Goal: Transaction & Acquisition: Download file/media

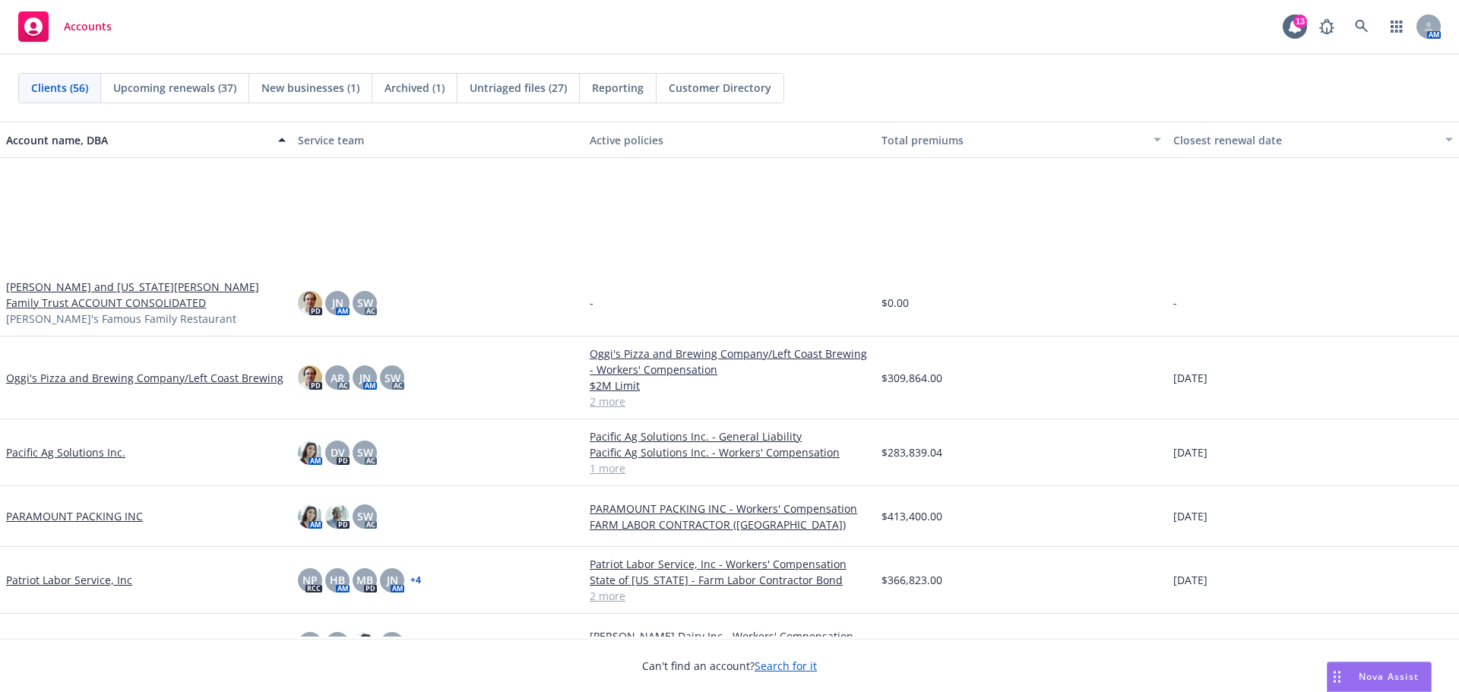
scroll to position [2280, 0]
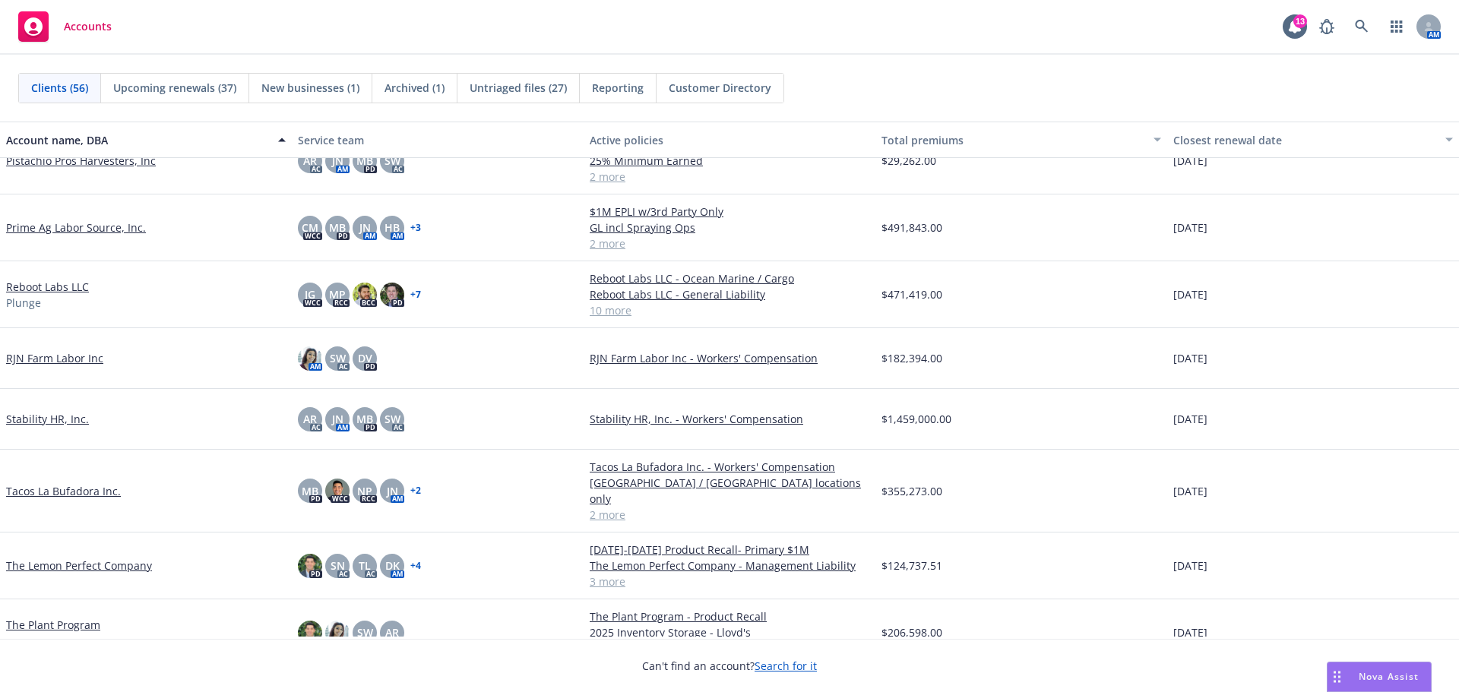
click at [64, 493] on link "Tacos La Bufadora Inc." at bounding box center [63, 491] width 115 height 16
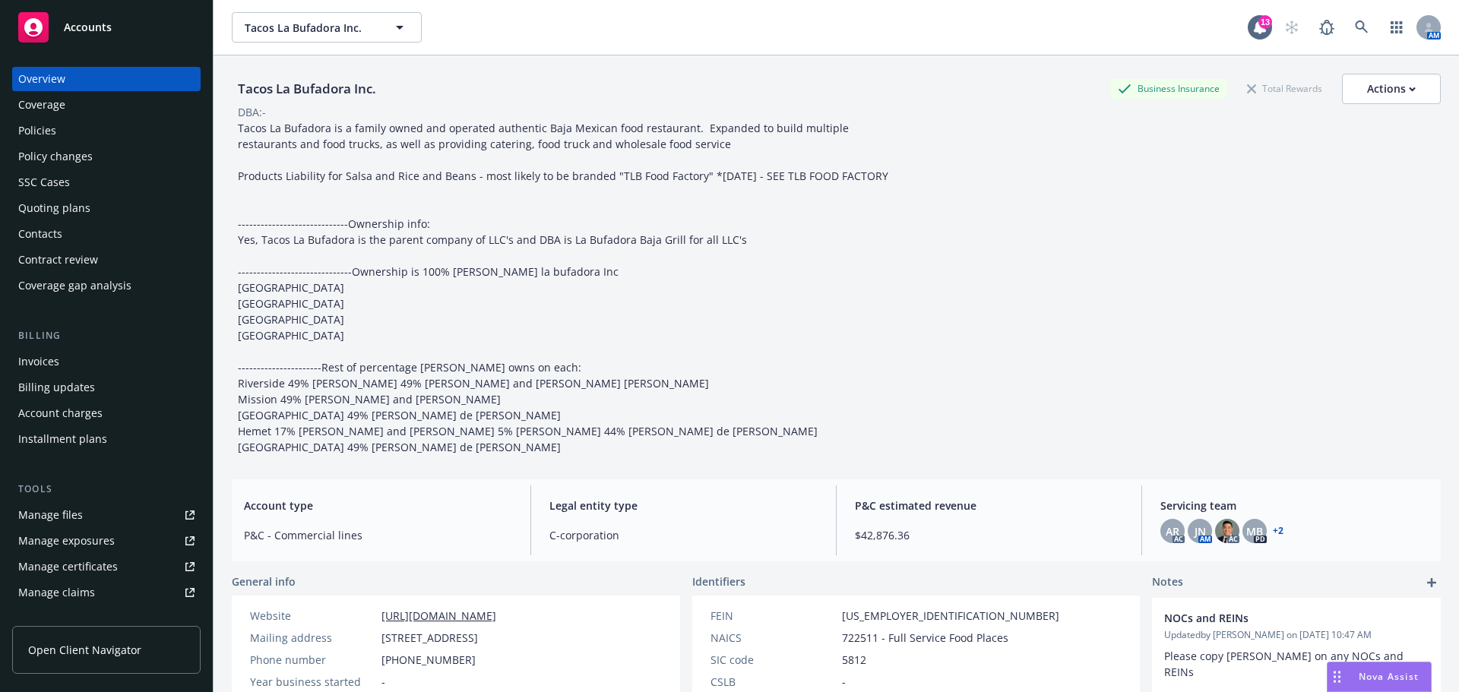
click at [45, 141] on div "Policies" at bounding box center [37, 131] width 38 height 24
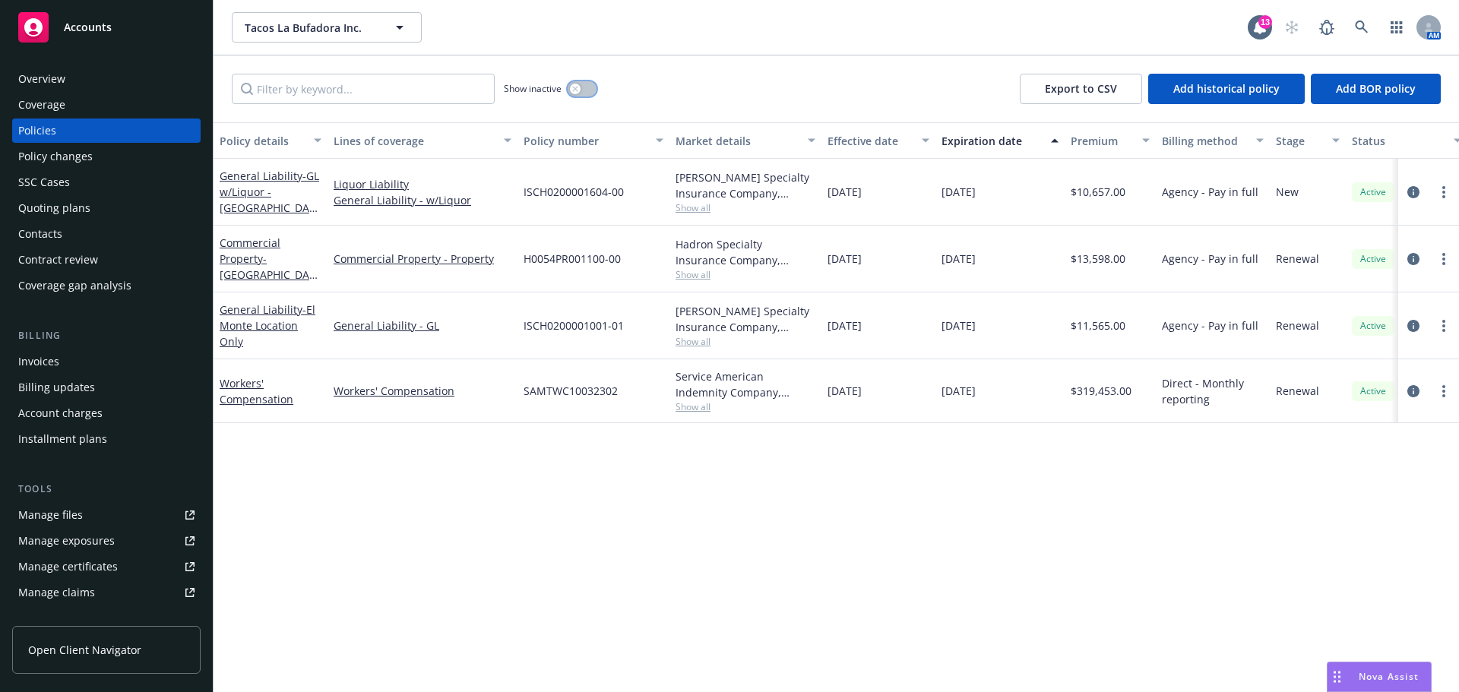
click at [585, 97] on button "button" at bounding box center [582, 88] width 29 height 15
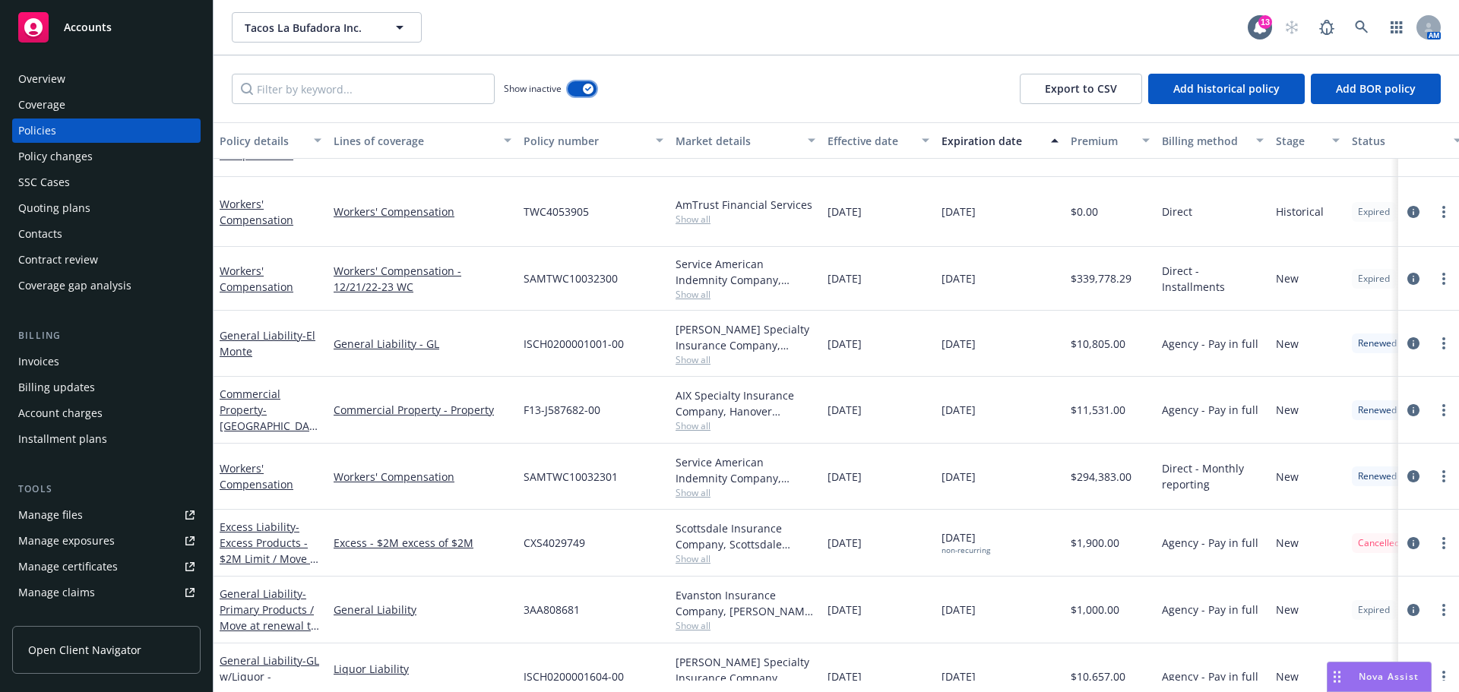
scroll to position [220, 0]
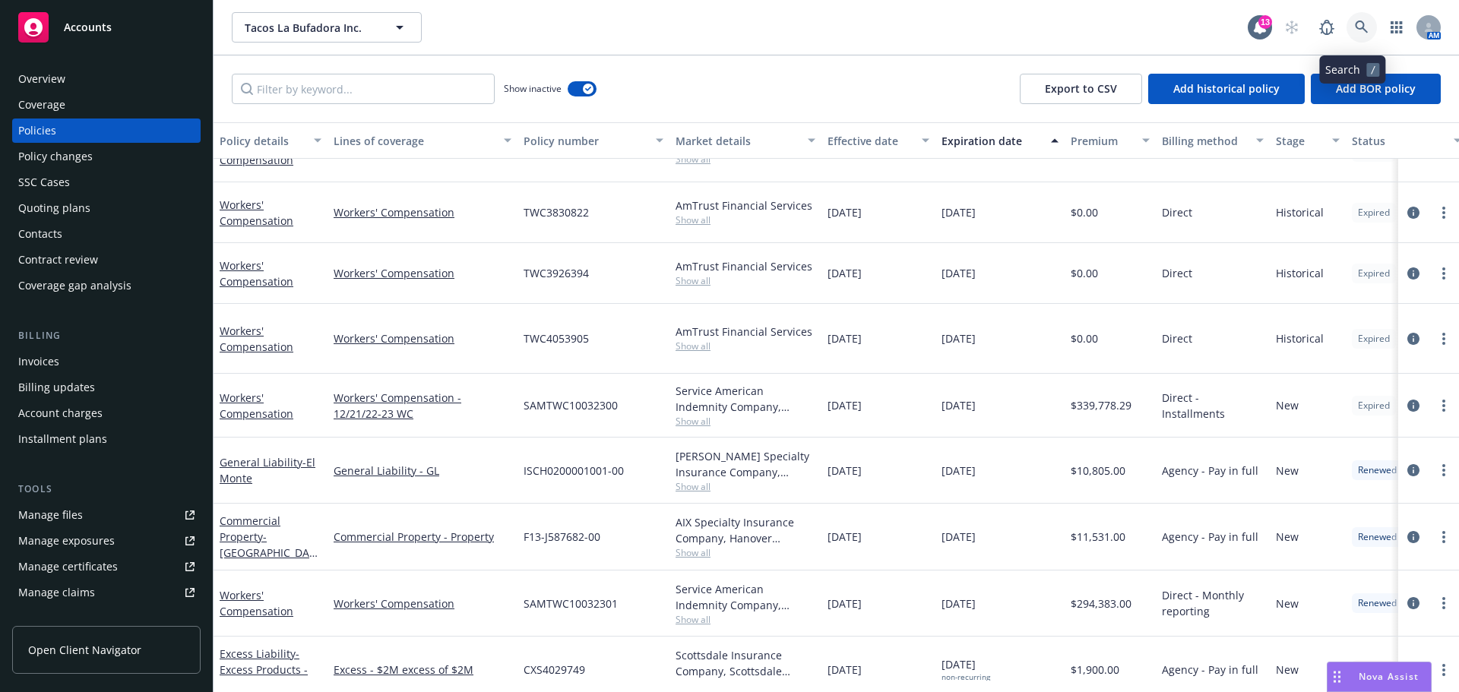
click at [1355, 30] on icon at bounding box center [1361, 27] width 13 height 13
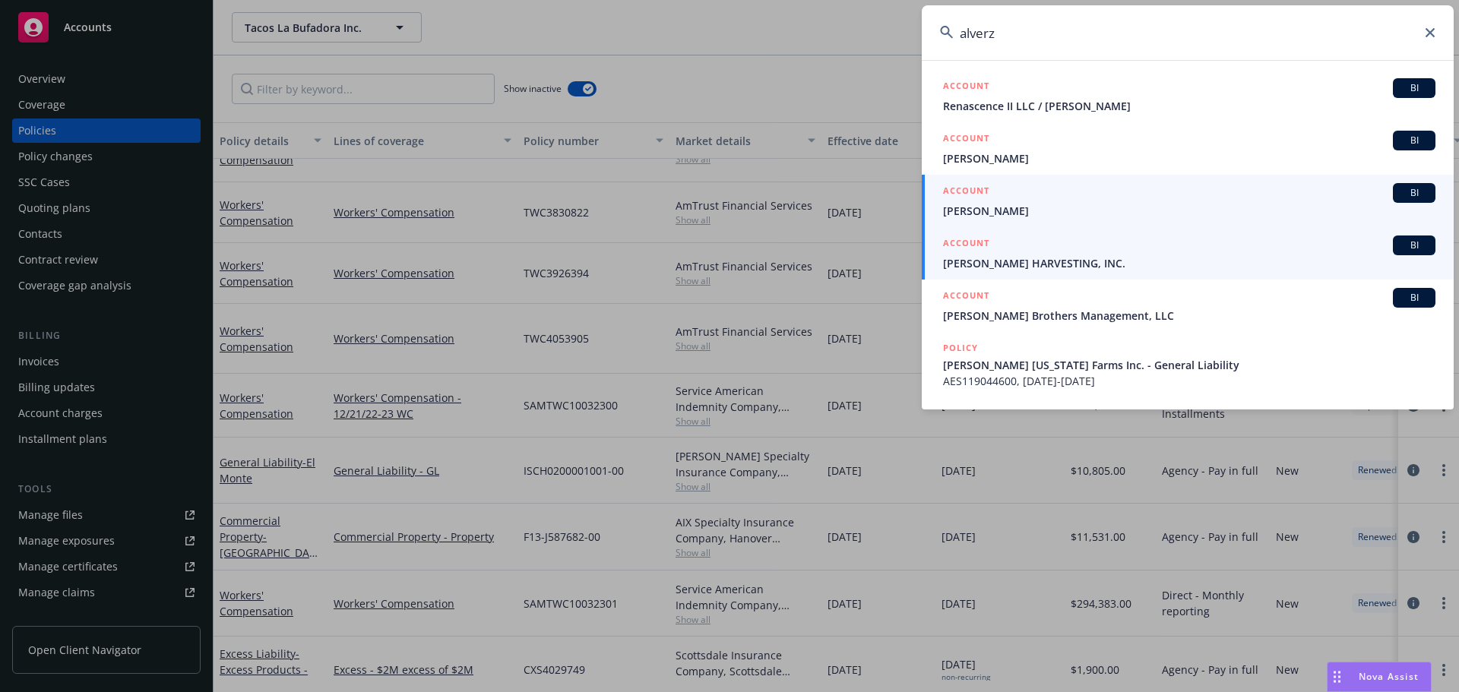
type input "alverz"
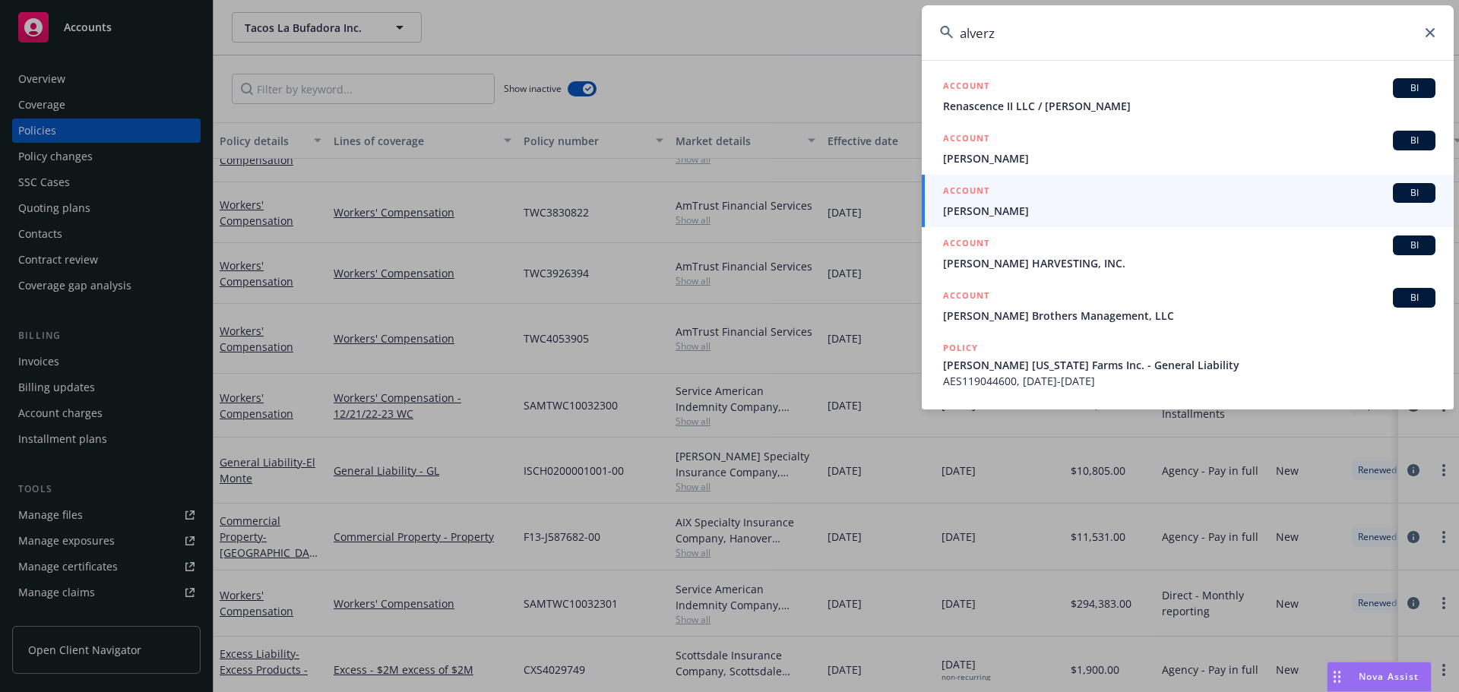
click at [1058, 256] on span "[PERSON_NAME] HARVESTING, INC." at bounding box center [1189, 263] width 493 height 16
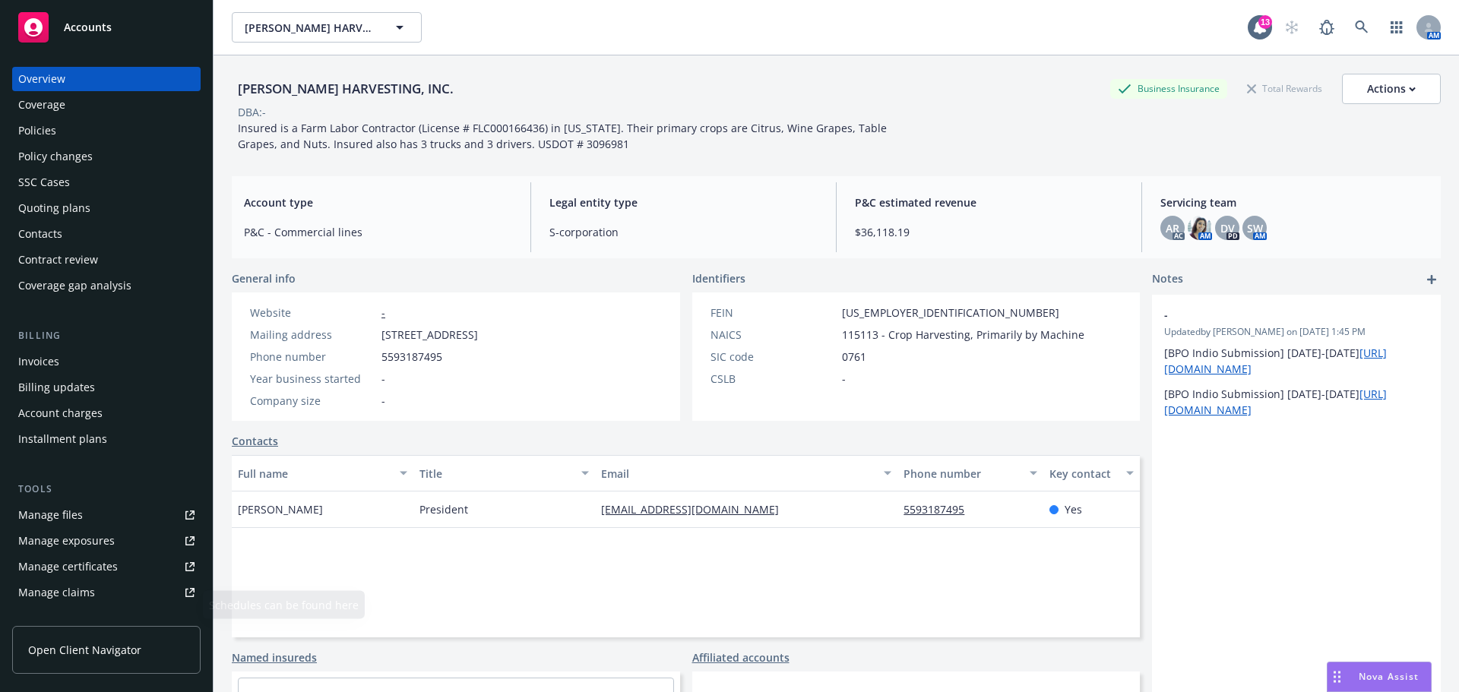
click at [77, 528] on div "Manage files" at bounding box center [50, 515] width 65 height 24
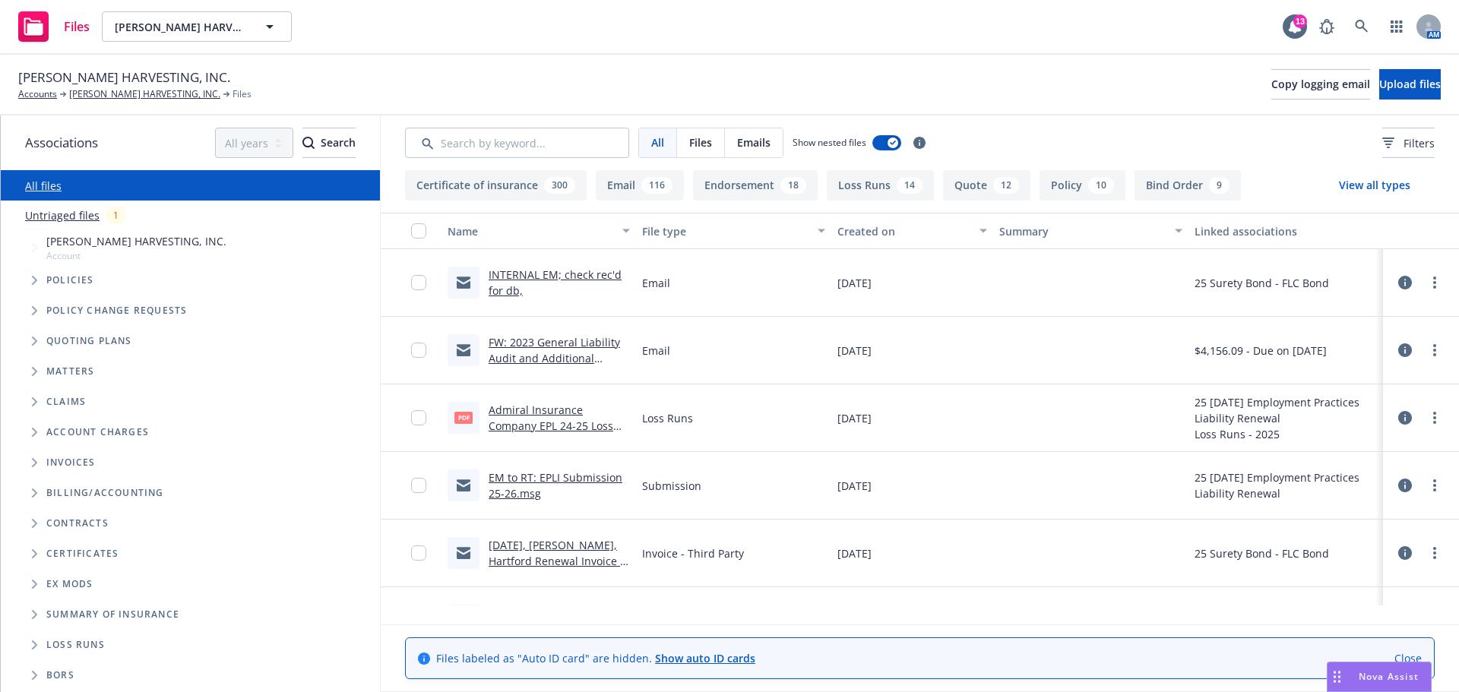
scroll to position [127, 0]
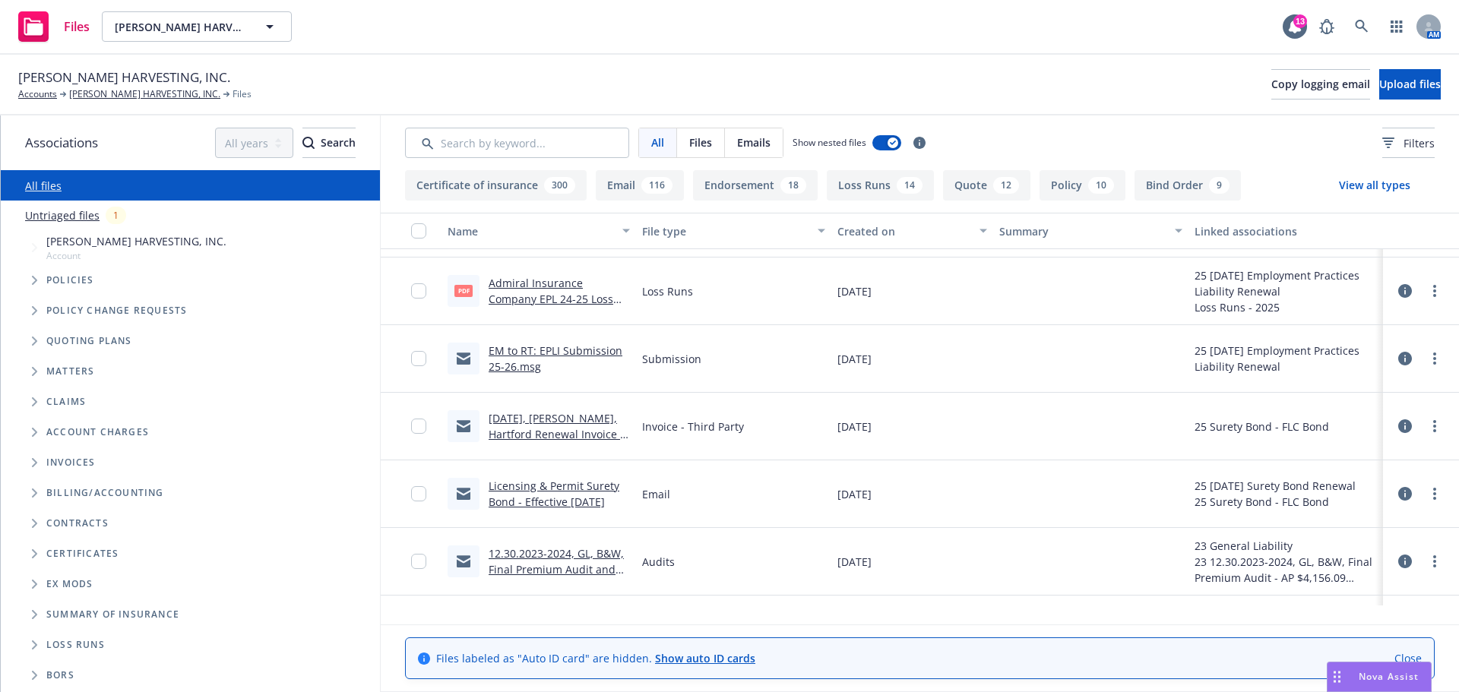
click at [583, 458] on link "[DATE], [PERSON_NAME], Hartford Renewal Invoice to Insured .msg" at bounding box center [559, 434] width 141 height 46
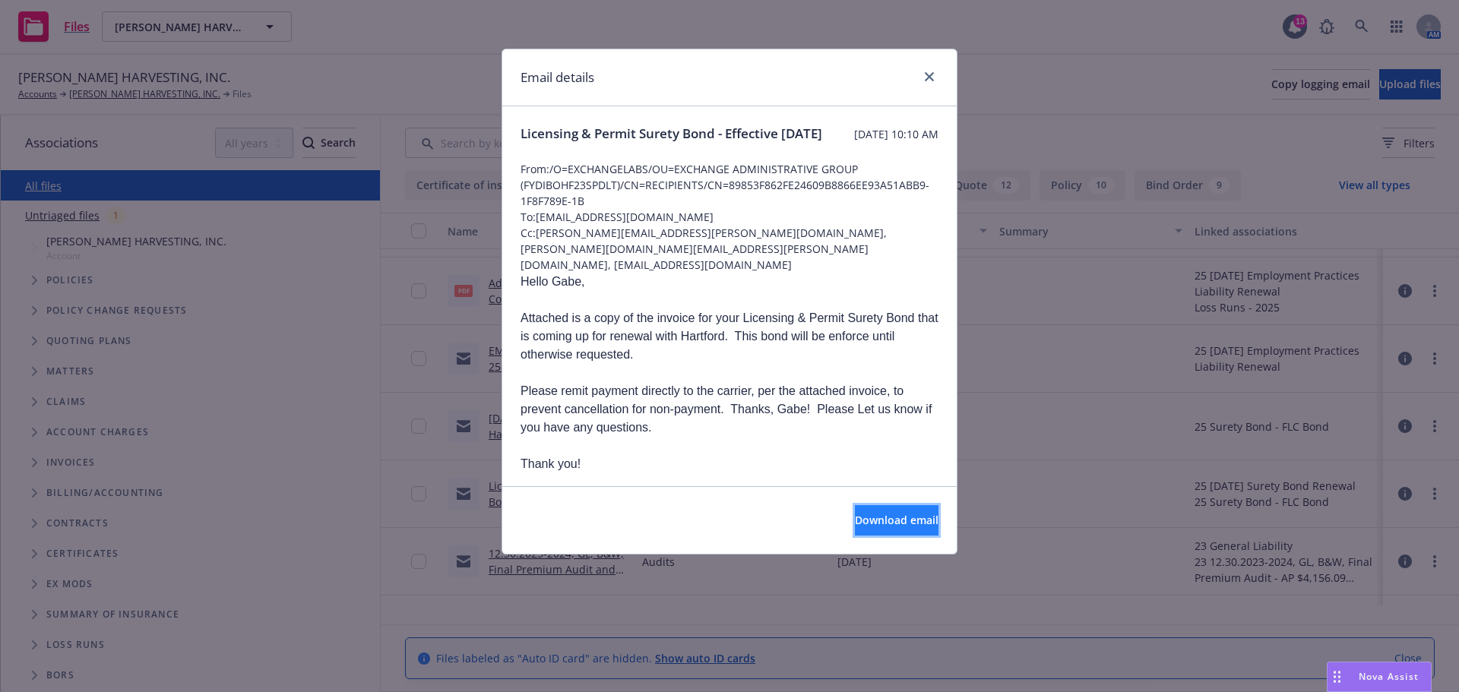
click at [855, 528] on span "Download email" at bounding box center [897, 520] width 84 height 14
click at [925, 78] on icon "close" at bounding box center [929, 76] width 9 height 9
